Goal: Find specific page/section: Find specific page/section

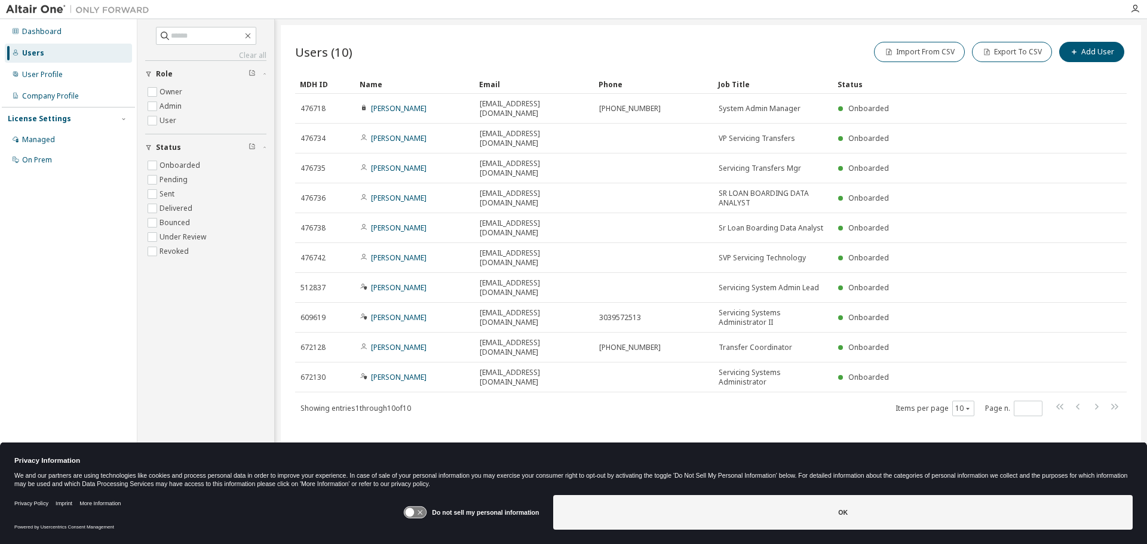
click at [853, 85] on div "Status" at bounding box center [951, 84] width 227 height 19
click at [967, 408] on icon "button" at bounding box center [968, 409] width 4 height 2
click at [966, 404] on div "100" at bounding box center [1000, 406] width 96 height 14
click at [45, 94] on div "Company Profile" at bounding box center [50, 96] width 57 height 10
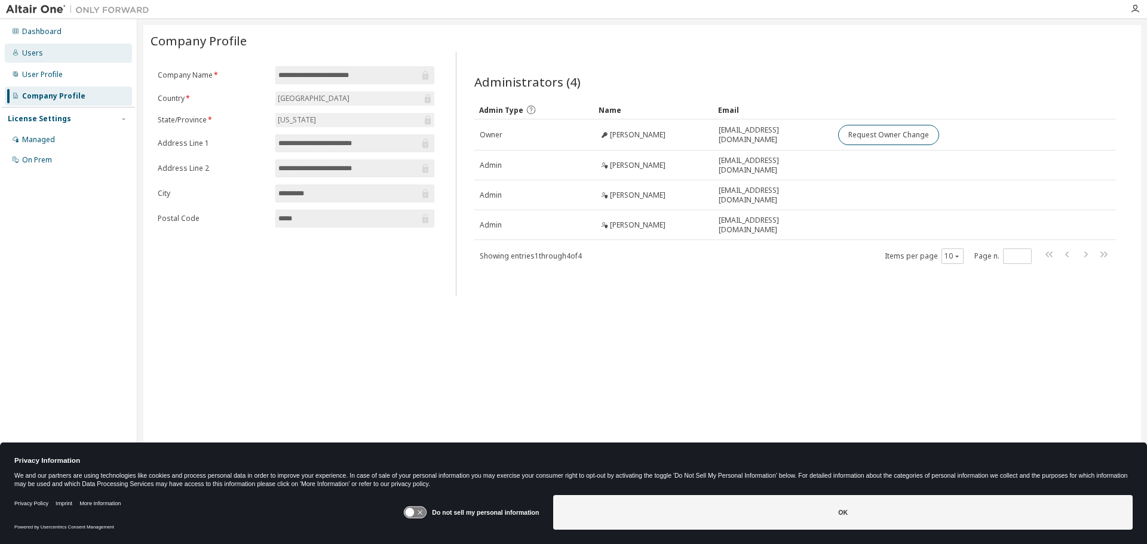
click at [32, 53] on div "Users" at bounding box center [32, 53] width 21 height 10
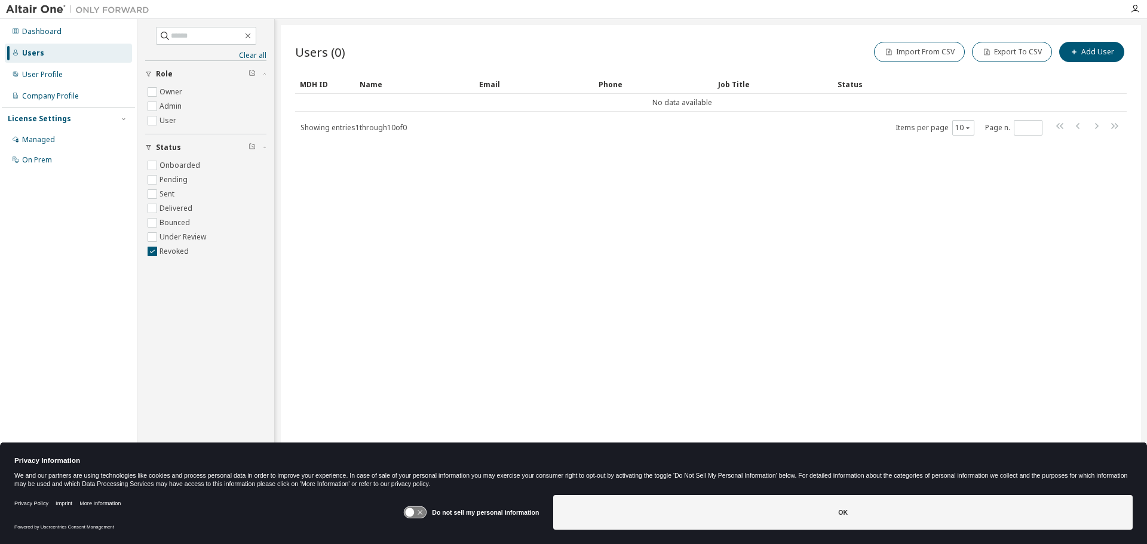
click at [109, 213] on div "Dashboard Users User Profile Company Profile License Settings Managed On Prem" at bounding box center [68, 253] width 133 height 465
